Goal: Information Seeking & Learning: Understand process/instructions

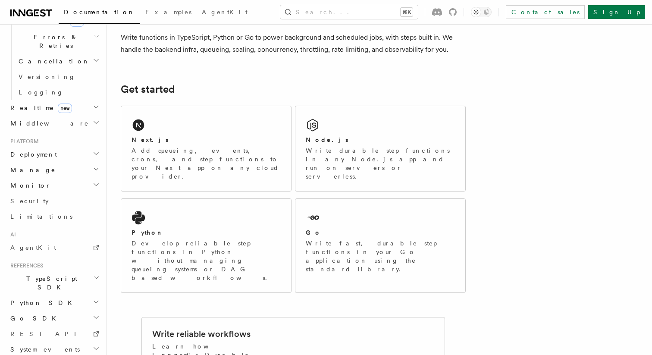
scroll to position [335, 0]
click at [30, 330] on span "REST API" at bounding box center [46, 333] width 73 height 7
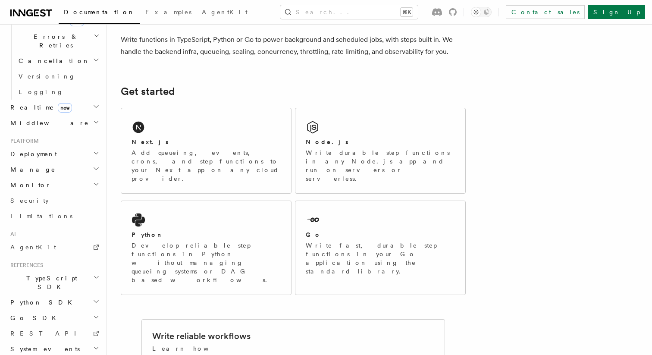
click at [33, 298] on span "Python SDK" at bounding box center [42, 302] width 70 height 9
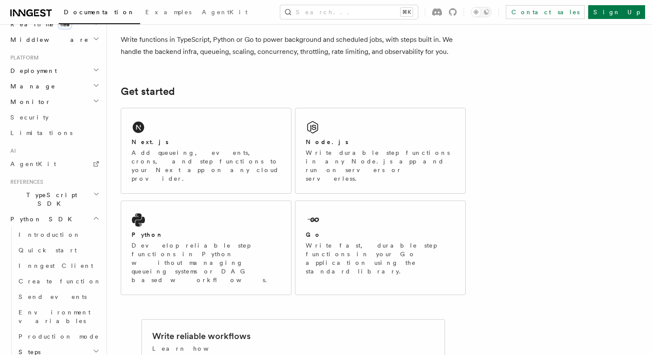
scroll to position [431, 0]
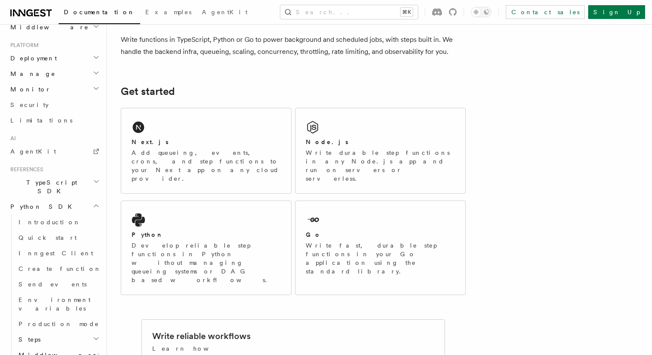
click at [31, 202] on span "Python SDK" at bounding box center [42, 206] width 70 height 9
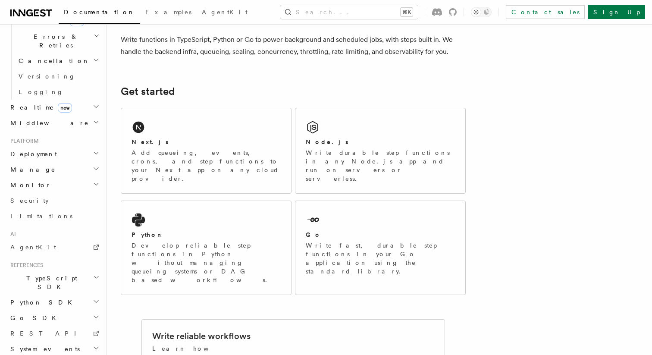
click at [27, 274] on span "TypeScript SDK" at bounding box center [50, 282] width 86 height 17
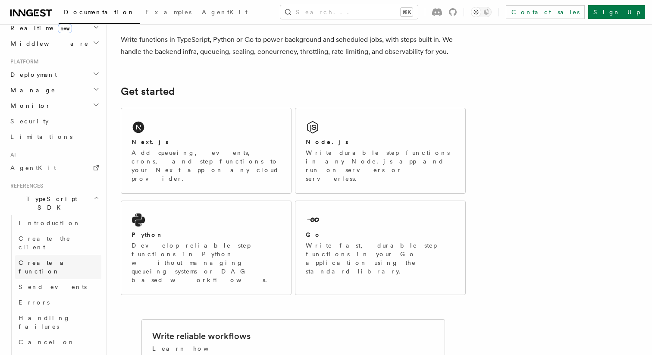
scroll to position [415, 0]
click at [43, 283] on span "Send events" at bounding box center [53, 286] width 68 height 7
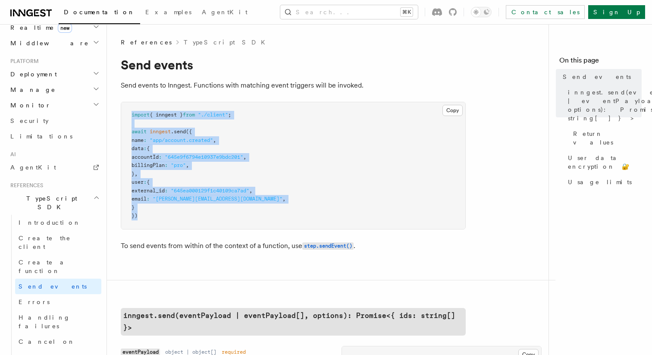
drag, startPoint x: 132, startPoint y: 116, endPoint x: 167, endPoint y: 216, distance: 106.1
click at [167, 216] on pre "import { inngest } from "./client" ; await inngest .send ({ name : "app/account…" at bounding box center [293, 165] width 344 height 127
drag, startPoint x: 156, startPoint y: 219, endPoint x: 127, endPoint y: 116, distance: 107.0
click at [127, 116] on pre "import { inngest } from "./client" ; await inngest .send ({ name : "app/account…" at bounding box center [293, 165] width 344 height 127
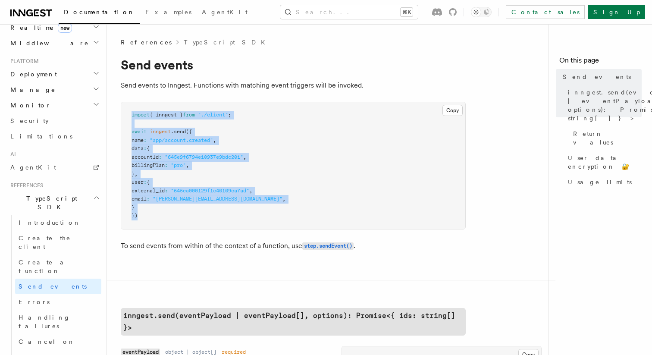
click at [195, 201] on span ""[PERSON_NAME][EMAIL_ADDRESS][DOMAIN_NAME]"" at bounding box center [218, 199] width 130 height 6
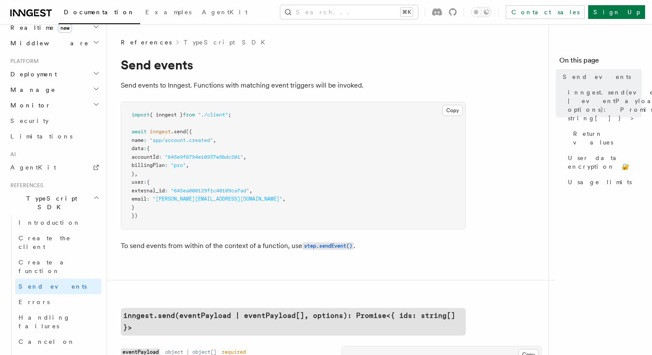
click at [38, 194] on span "TypeScript SDK" at bounding box center [50, 202] width 86 height 17
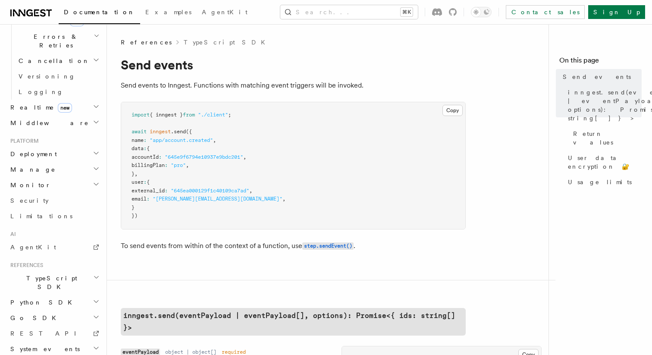
click at [30, 314] on span "Go SDK" at bounding box center [34, 318] width 54 height 9
click at [29, 314] on span "Go SDK" at bounding box center [34, 318] width 54 height 9
click at [43, 345] on span "System events" at bounding box center [43, 349] width 73 height 9
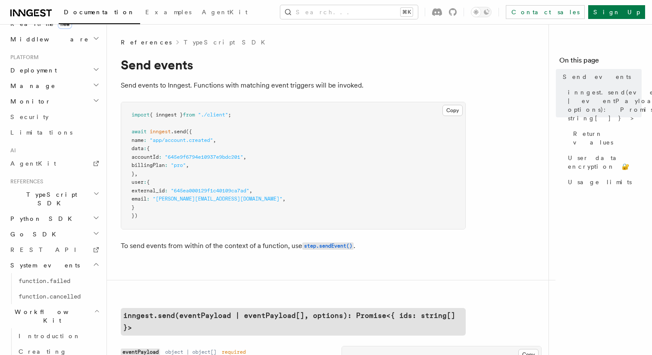
scroll to position [401, 0]
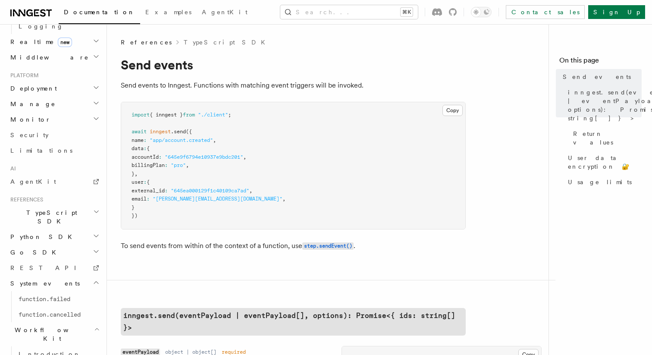
click at [26, 248] on span "Go SDK" at bounding box center [34, 252] width 54 height 9
click at [31, 232] on span "Python SDK" at bounding box center [42, 236] width 70 height 9
click at [35, 295] on span "Create function" at bounding box center [60, 298] width 83 height 7
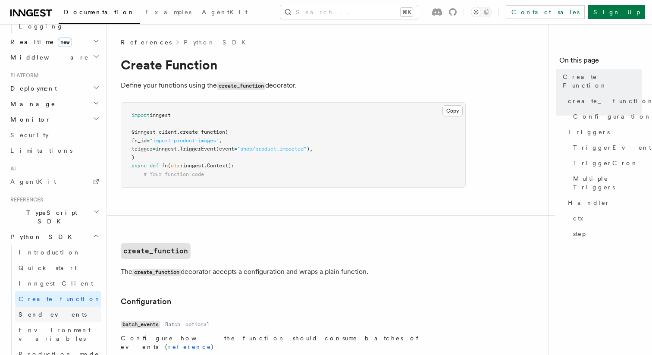
click at [40, 311] on span "Send events" at bounding box center [53, 314] width 68 height 7
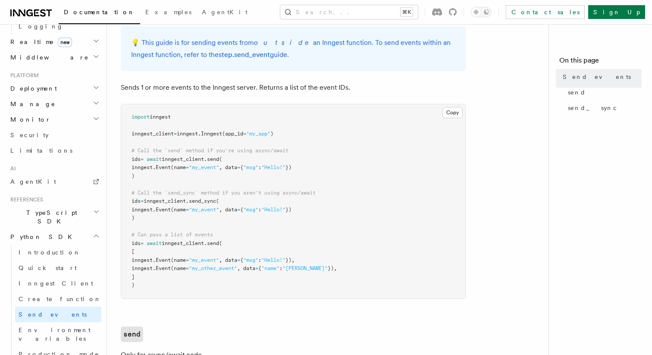
scroll to position [68, 0]
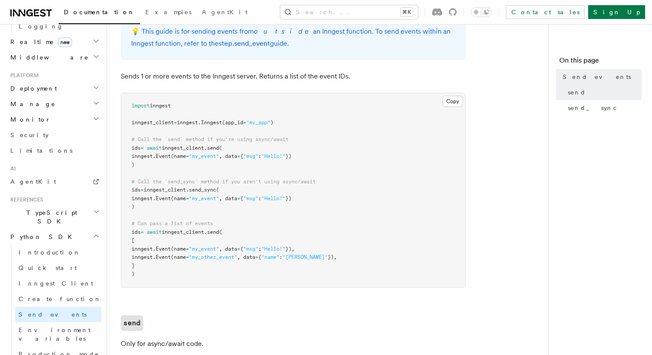
drag, startPoint x: 198, startPoint y: 191, endPoint x: 225, endPoint y: 191, distance: 27.2
click at [219, 191] on span "ids = inngest_client . send_sync (" at bounding box center [176, 190] width 88 height 6
click at [151, 272] on pre "import inngest inngest_client = inngest . Inngest (app_id = "my_app" ) # Call t…" at bounding box center [293, 190] width 344 height 194
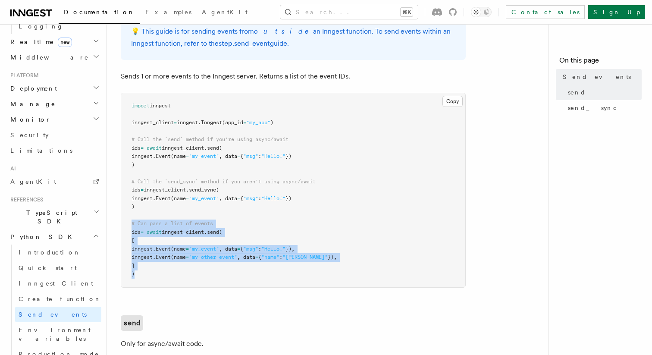
drag, startPoint x: 143, startPoint y: 276, endPoint x: 131, endPoint y: 227, distance: 50.6
click at [131, 226] on pre "import inngest inngest_client = inngest . Inngest (app_id = "my_app" ) # Call t…" at bounding box center [293, 190] width 344 height 194
click at [183, 279] on pre "import inngest inngest_client = inngest . Inngest (app_id = "my_app" ) # Call t…" at bounding box center [293, 190] width 344 height 194
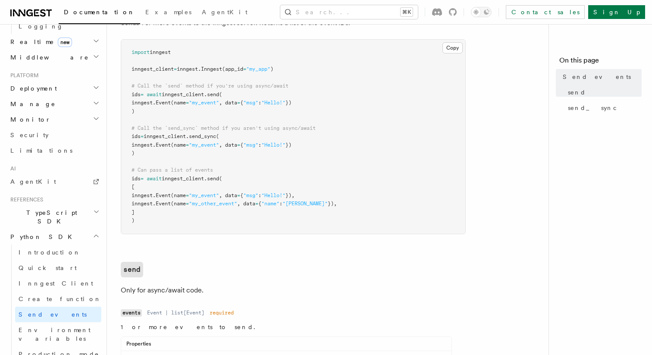
scroll to position [0, 0]
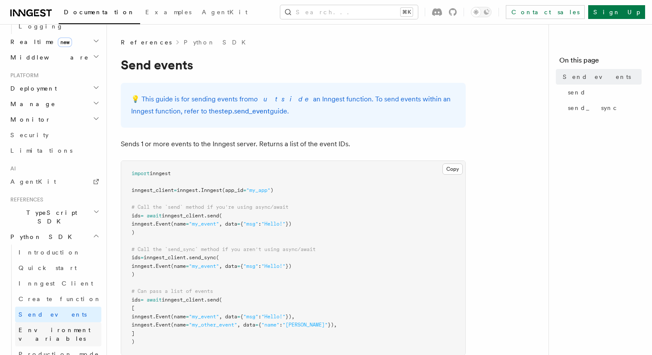
click at [50, 326] on span "Environment variables" at bounding box center [55, 334] width 72 height 16
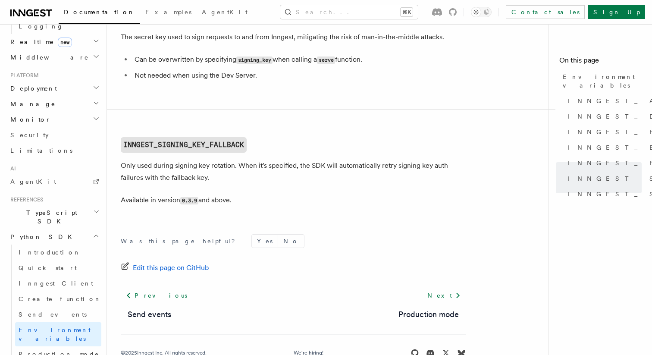
scroll to position [966, 0]
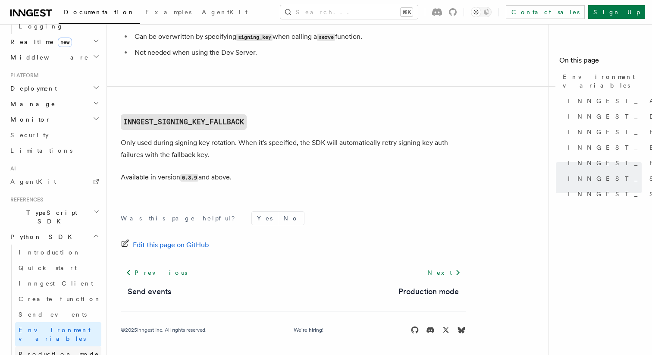
click at [47, 351] on span "Production mode" at bounding box center [59, 354] width 81 height 7
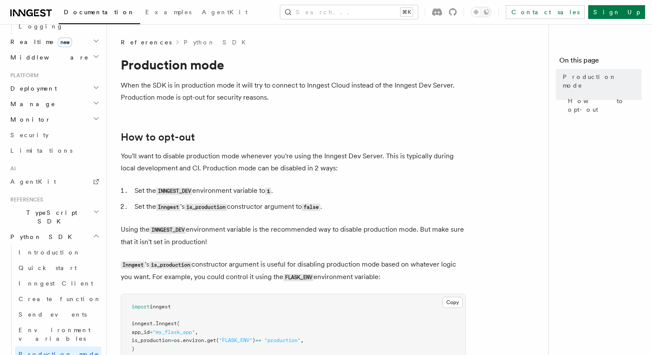
click at [209, 209] on code "is_production" at bounding box center [206, 207] width 42 height 7
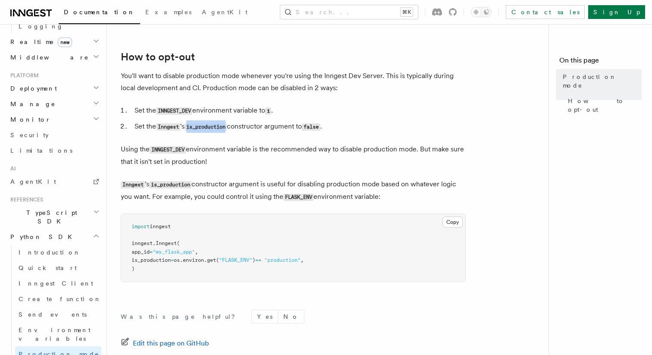
scroll to position [87, 0]
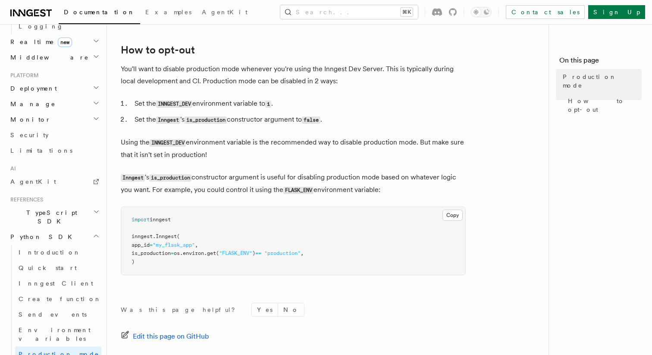
click at [156, 254] on span "is_production" at bounding box center [151, 253] width 39 height 6
drag, startPoint x: 329, startPoint y: 255, endPoint x: 123, endPoint y: 256, distance: 205.3
click at [123, 256] on pre "import inngest inngest . Inngest ( app_id = "my_flask_app" , is_production = os…" at bounding box center [293, 241] width 344 height 68
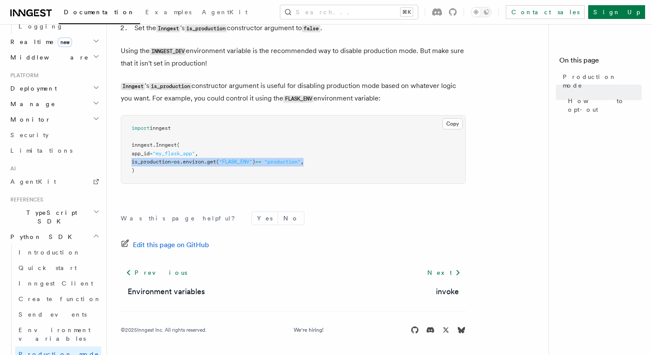
scroll to position [179, 0]
click at [35, 280] on span "Inngest Client" at bounding box center [56, 283] width 75 height 7
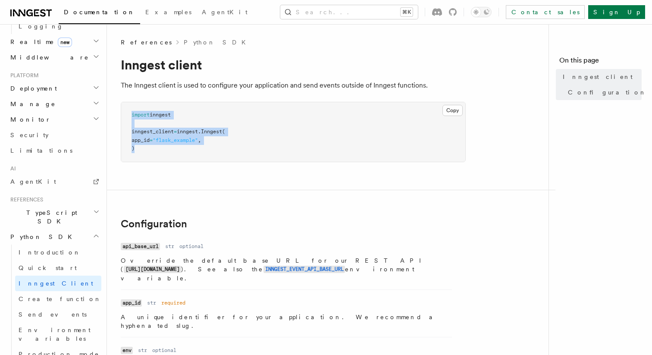
drag, startPoint x: 162, startPoint y: 146, endPoint x: 127, endPoint y: 116, distance: 45.9
click at [127, 116] on pre "import inngest inngest_client = inngest . Inngest ( app_id = "flask_example" , )" at bounding box center [293, 132] width 344 height 60
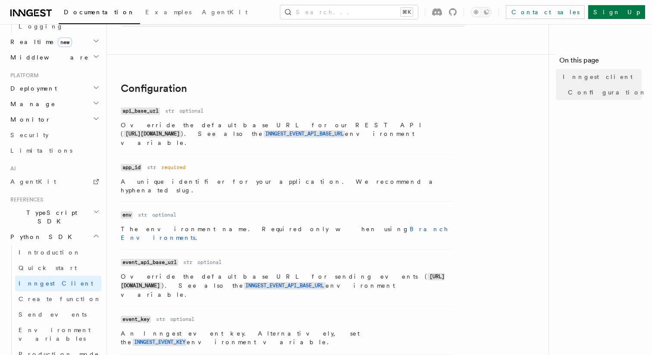
scroll to position [151, 0]
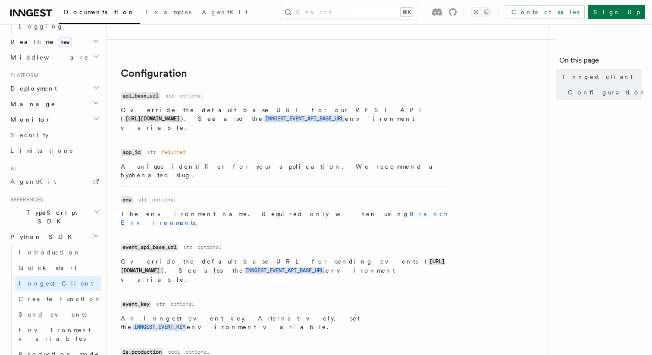
click at [164, 210] on p "The environment name. Required only when using Branch Environments ." at bounding box center [286, 218] width 331 height 17
click at [191, 205] on li "Name env Type str Required optional Description The environment name. Required …" at bounding box center [286, 209] width 331 height 47
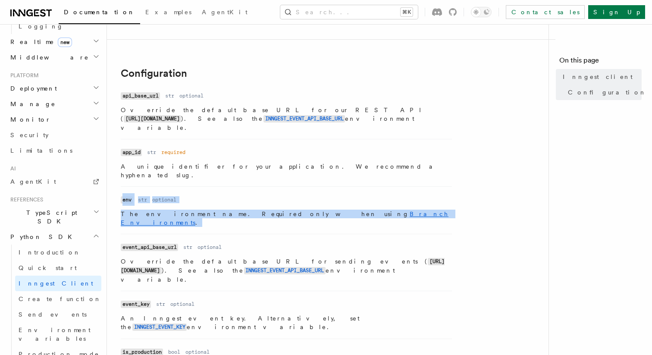
drag, startPoint x: 318, startPoint y: 198, endPoint x: 119, endPoint y: 183, distance: 199.4
click at [119, 183] on div "References Python SDK Inngest client The Inngest client is used to configure yo…" at bounding box center [345, 274] width 476 height 850
click at [217, 194] on dl "Name env Type str Required optional Description The environment name. Required …" at bounding box center [286, 210] width 331 height 33
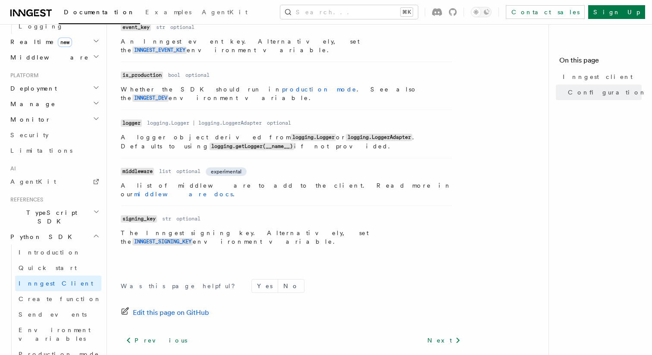
scroll to position [0, 0]
